Goal: Transaction & Acquisition: Purchase product/service

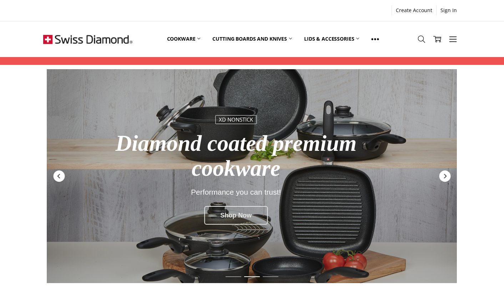
click at [237, 221] on div "Shop Now" at bounding box center [236, 215] width 64 height 19
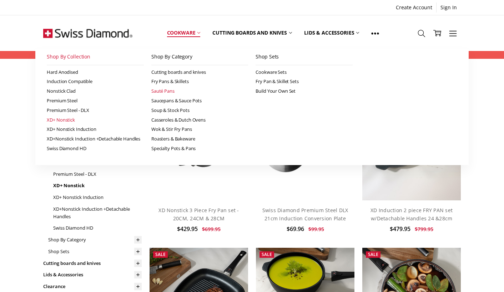
click at [163, 88] on link "Sauté Pans" at bounding box center [199, 91] width 97 height 10
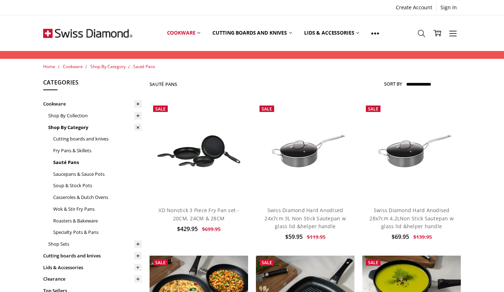
click at [436, 83] on select "**********" at bounding box center [433, 84] width 56 height 11
select select "*********"
click at [405, 79] on select "**********" at bounding box center [433, 84] width 56 height 11
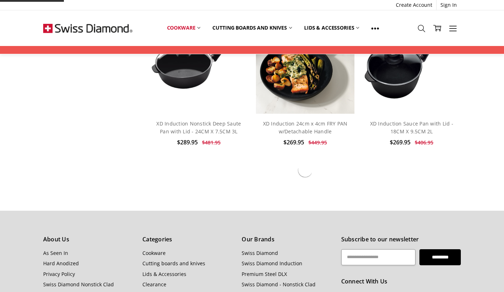
scroll to position [1178, 0]
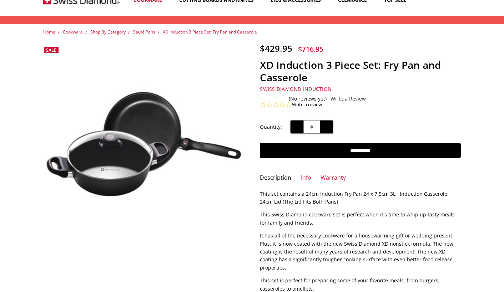
scroll to position [36, 0]
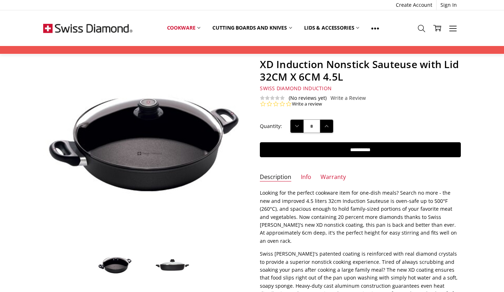
scroll to position [178, 0]
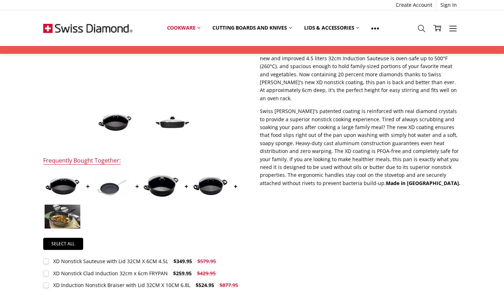
drag, startPoint x: 169, startPoint y: 186, endPoint x: 332, endPoint y: 194, distance: 163.0
click at [332, 194] on div "$429.95 $716.95 MSRP: You save Add to Wish List" at bounding box center [252, 119] width 434 height 438
click at [163, 186] on img at bounding box center [161, 186] width 36 height 22
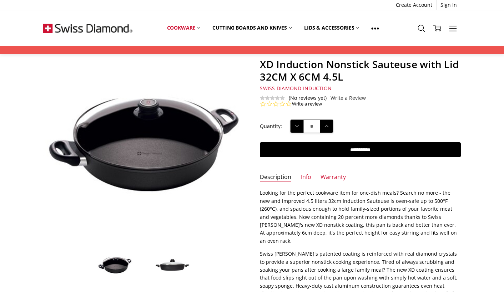
scroll to position [214, 0]
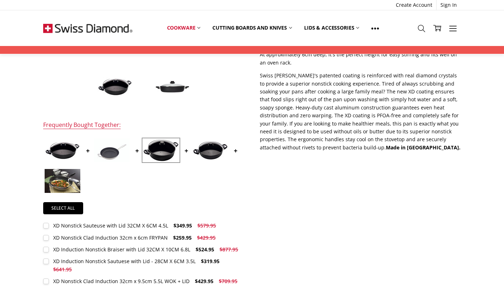
click at [163, 147] on img at bounding box center [161, 150] width 36 height 22
drag, startPoint x: 187, startPoint y: 248, endPoint x: 52, endPoint y: 251, distance: 134.9
click at [52, 251] on label "XD Induction Nonstick Braiser with Lid 32CM X 10CM 6.8L $524.95 $877.95 MSRP: Y…" at bounding box center [142, 250] width 199 height 8
copy div "XD Induction Nonstick Braiser with Lid 32CM X 10CM 6.8L"
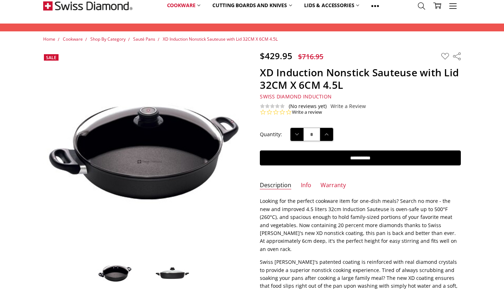
scroll to position [0, 0]
